Goal: Task Accomplishment & Management: Use online tool/utility

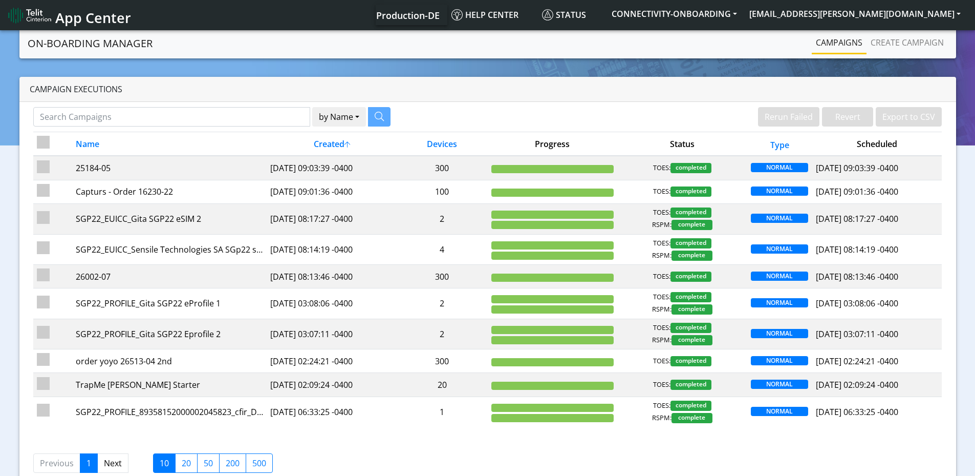
click at [827, 39] on link "Campaigns" at bounding box center [839, 42] width 55 height 20
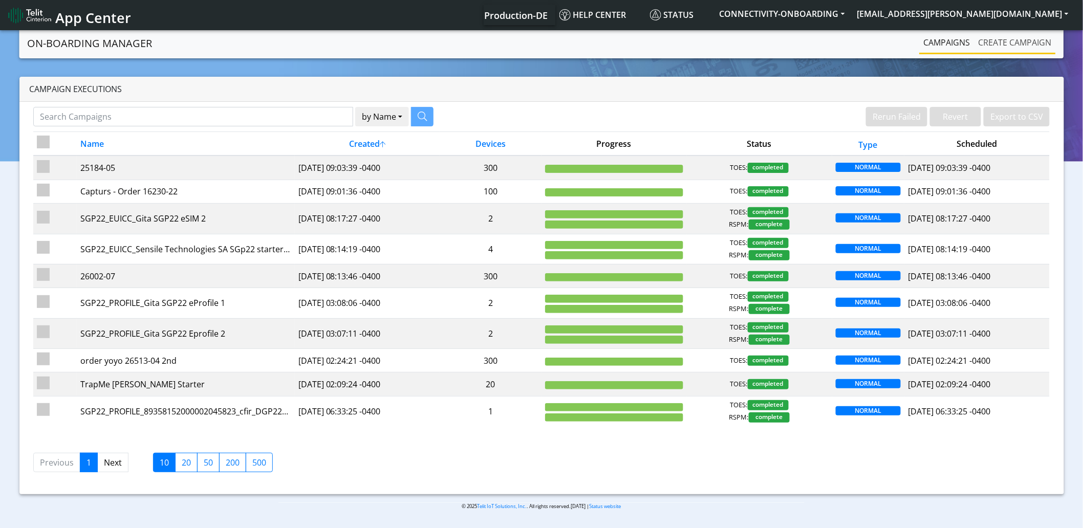
click at [982, 41] on link "Create campaign" at bounding box center [1015, 42] width 81 height 20
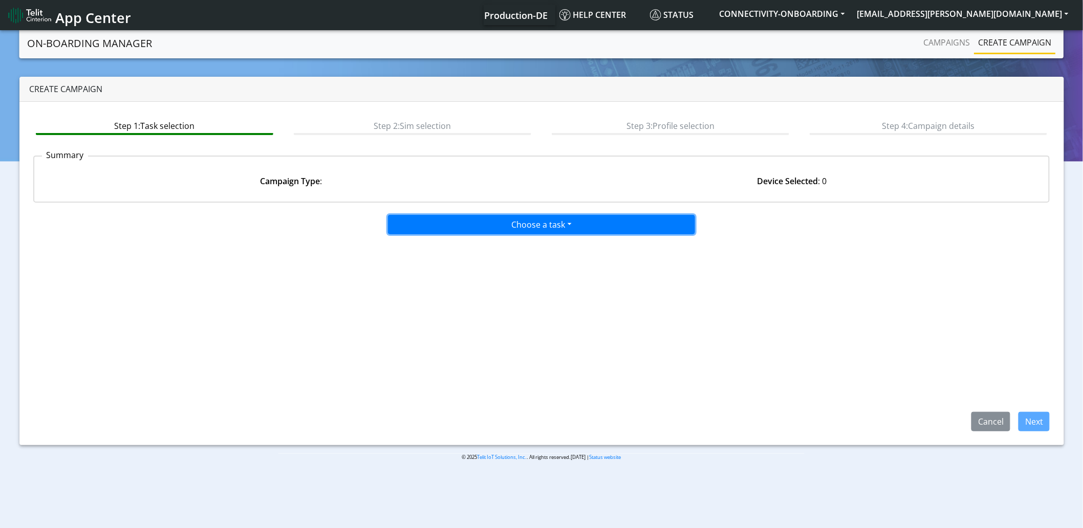
click at [446, 225] on button "Choose a task" at bounding box center [541, 224] width 307 height 19
